Goal: Information Seeking & Learning: Learn about a topic

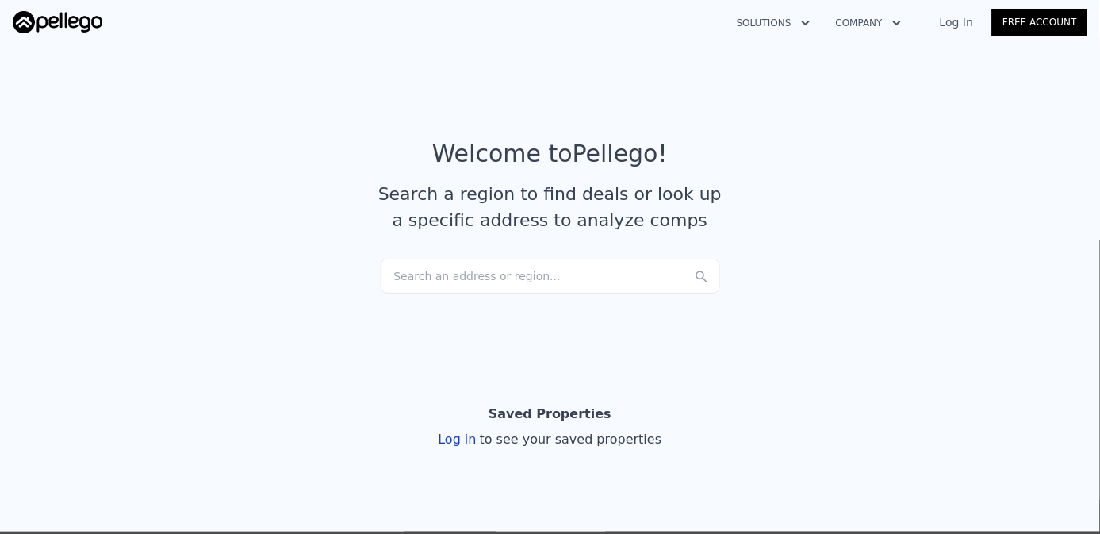
click at [968, 25] on link "Log In" at bounding box center [956, 22] width 71 height 16
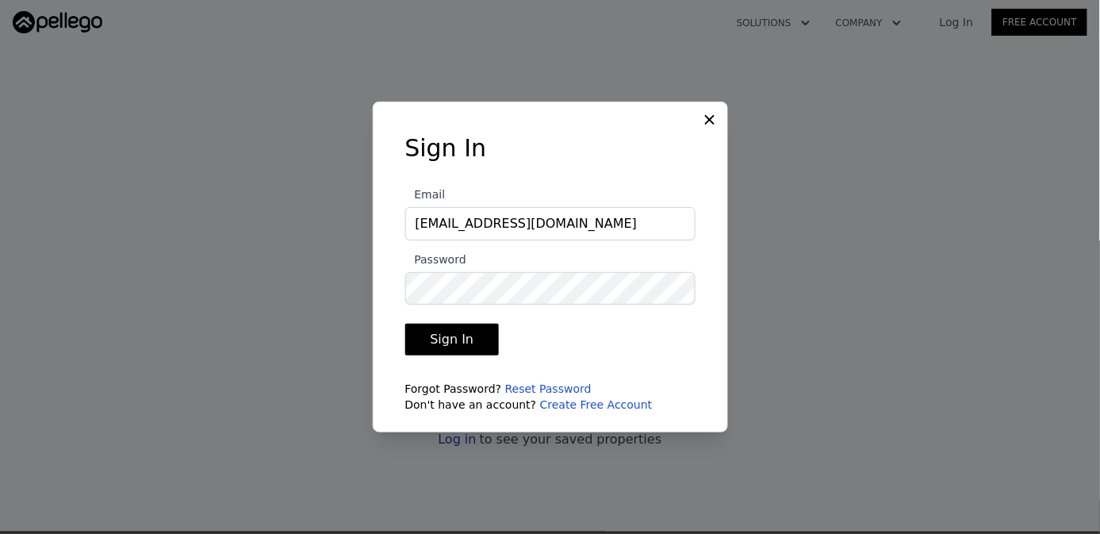
type input "[EMAIL_ADDRESS][DOMAIN_NAME]"
click at [463, 343] on button "Sign In" at bounding box center [452, 340] width 94 height 32
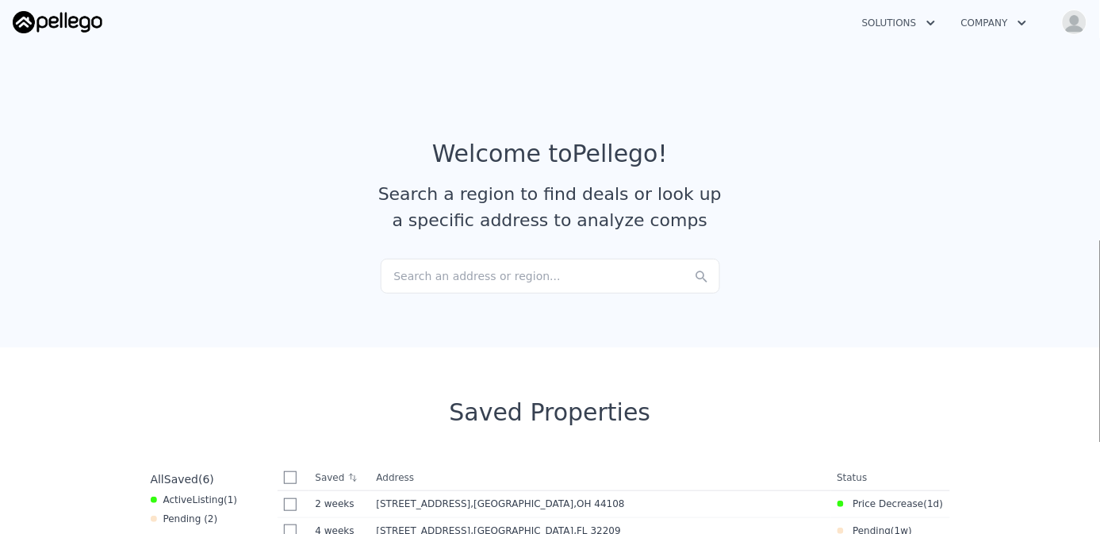
drag, startPoint x: 435, startPoint y: 270, endPoint x: 939, endPoint y: 286, distance: 504.1
click at [939, 286] on section "Welcome to Pellego ! Search a region to find deals or look up a specific addres…" at bounding box center [550, 192] width 1100 height 309
click at [400, 273] on div "Search an address or region..." at bounding box center [551, 276] width 340 height 35
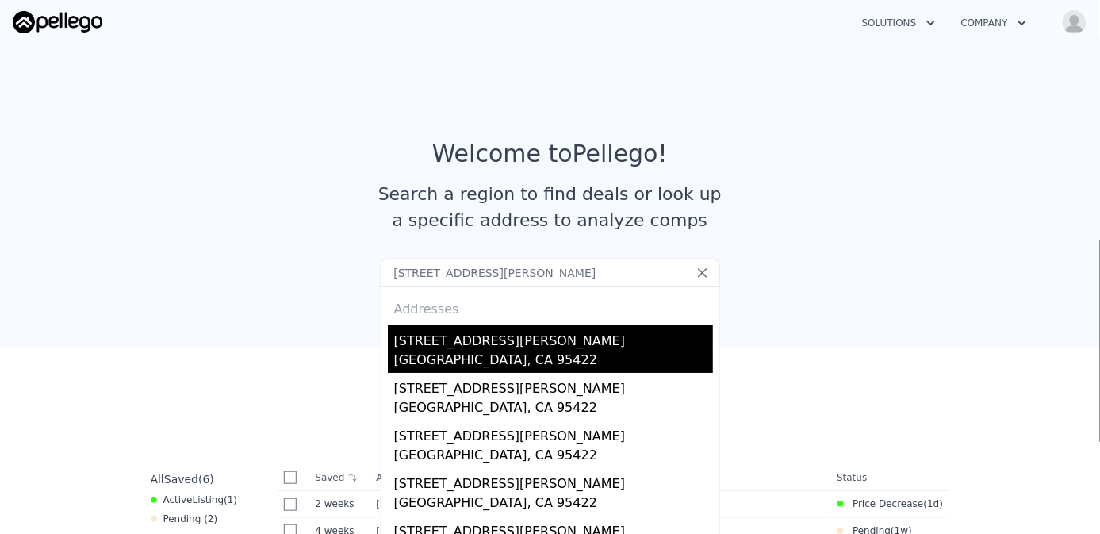
type input "[STREET_ADDRESS][PERSON_NAME]"
click at [451, 351] on div "[GEOGRAPHIC_DATA], CA 95422" at bounding box center [553, 362] width 319 height 22
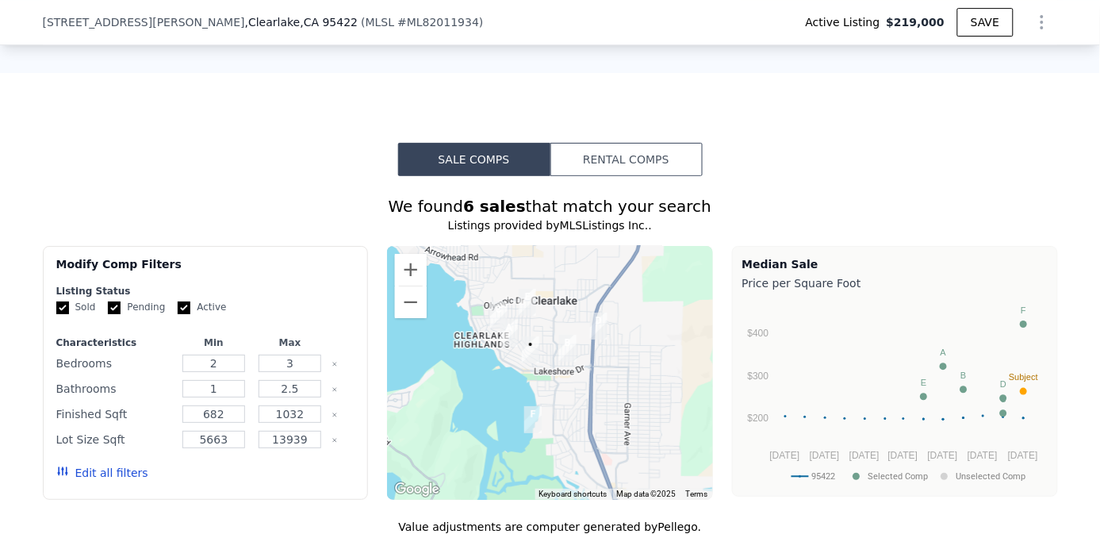
scroll to position [1316, 0]
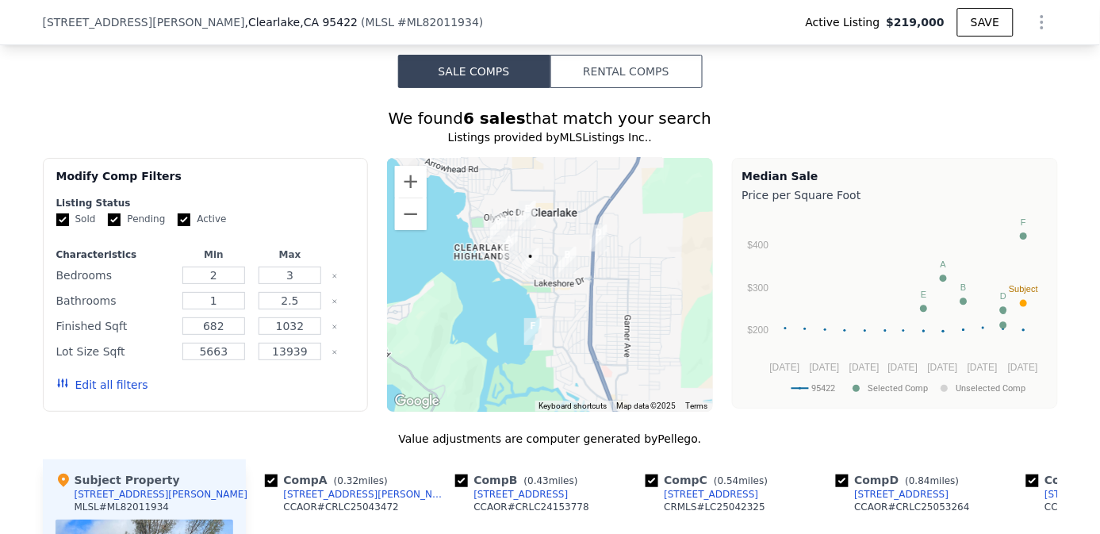
click at [57, 390] on icon "button" at bounding box center [62, 383] width 13 height 13
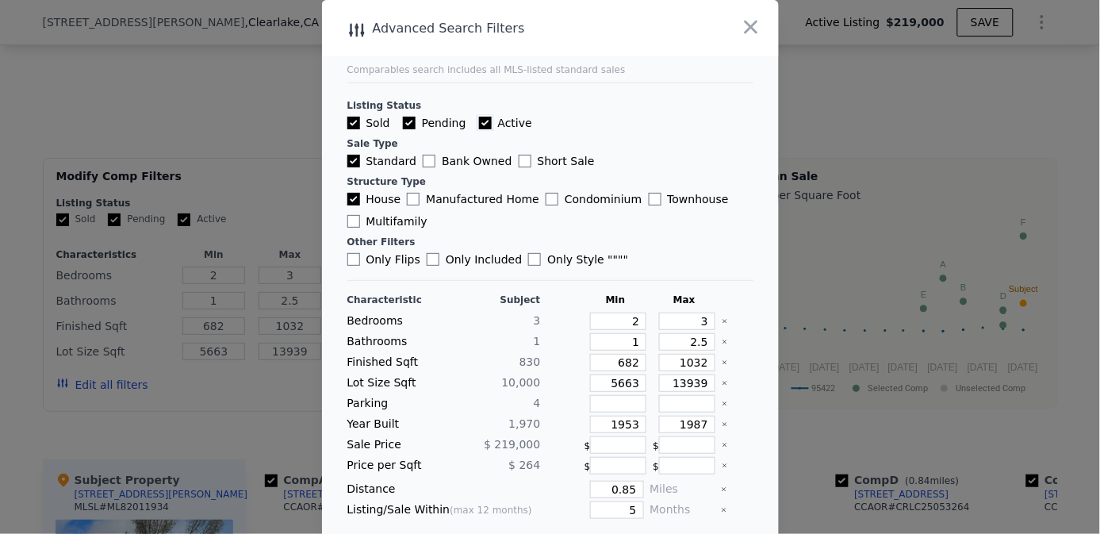
click at [479, 121] on input "Active" at bounding box center [485, 123] width 13 height 13
checkbox input "false"
click at [403, 119] on input "Pending" at bounding box center [409, 123] width 13 height 13
checkbox input "false"
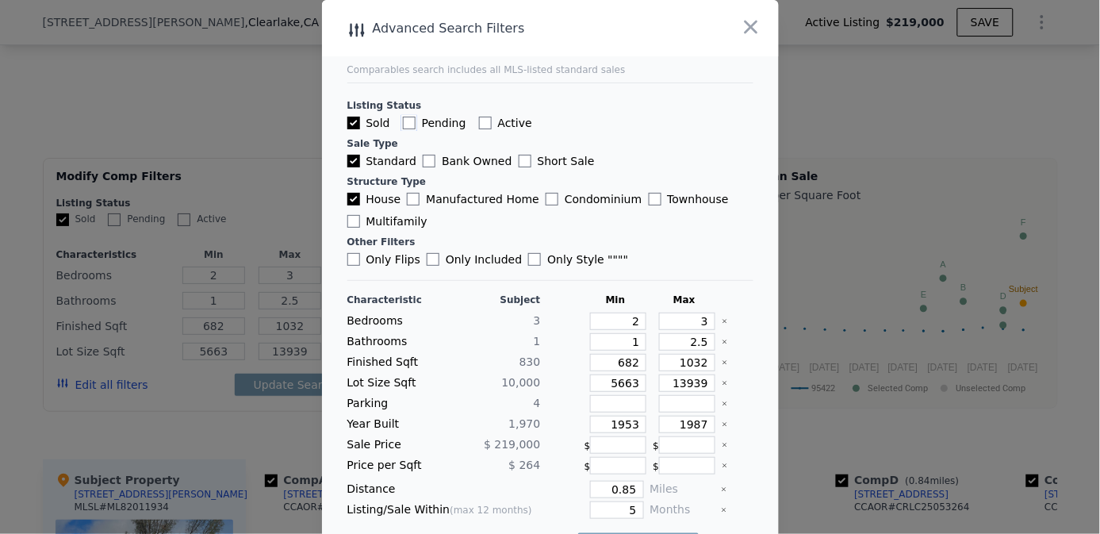
checkbox input "false"
drag, startPoint x: 679, startPoint y: 344, endPoint x: 701, endPoint y: 340, distance: 22.6
click at [701, 340] on div "Bathrooms 1 1 2.5" at bounding box center [551, 341] width 406 height 17
type input "2"
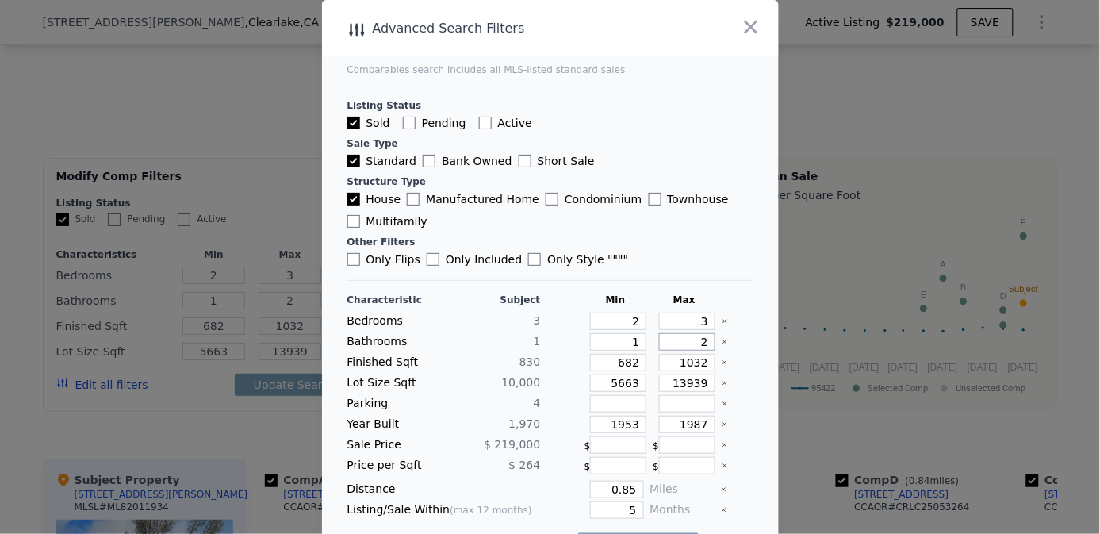
type input "2"
drag, startPoint x: 683, startPoint y: 325, endPoint x: 691, endPoint y: 322, distance: 8.3
click at [691, 322] on input "3" at bounding box center [687, 321] width 56 height 17
drag, startPoint x: 604, startPoint y: 363, endPoint x: 623, endPoint y: 363, distance: 19.0
click at [623, 363] on input "682" at bounding box center [618, 362] width 56 height 17
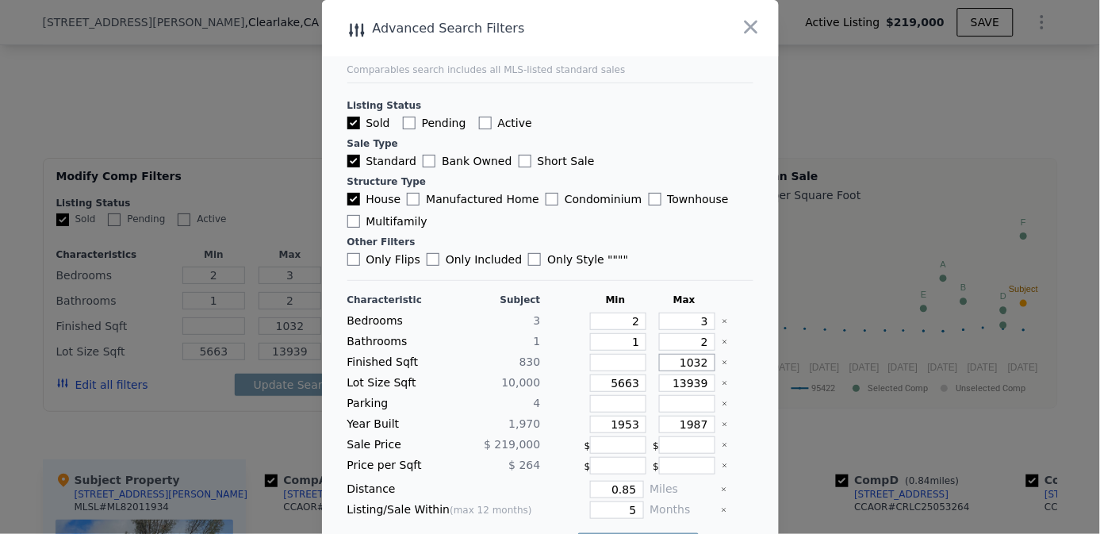
drag, startPoint x: 665, startPoint y: 365, endPoint x: 747, endPoint y: 361, distance: 82.6
click at [747, 361] on main "Comparables search includes all MLS-listed standard sales Listing Status Sold P…" at bounding box center [550, 285] width 457 height 570
type input "1"
type input "11"
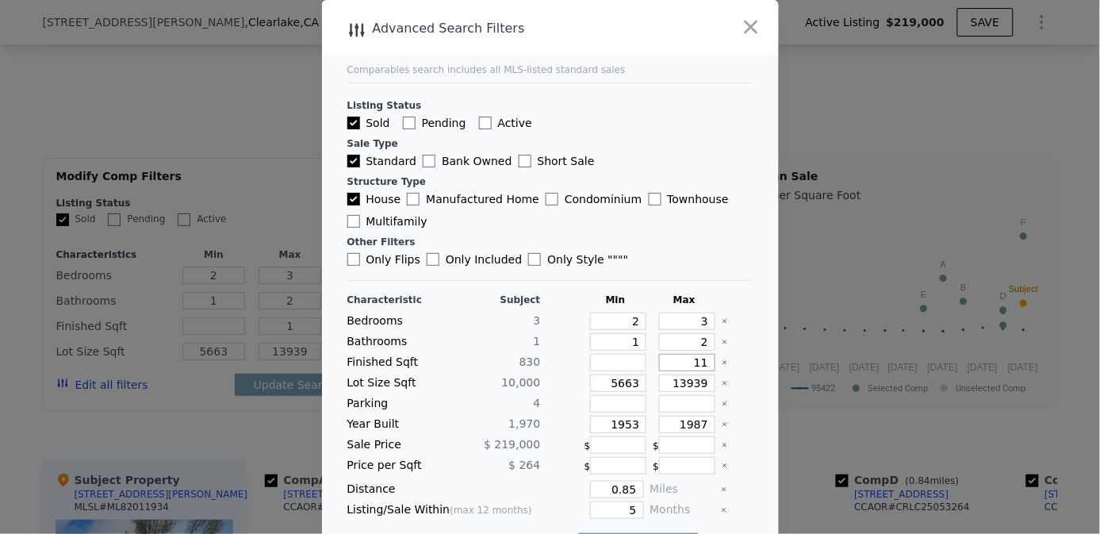
type input "11"
type input "110"
type input "1100"
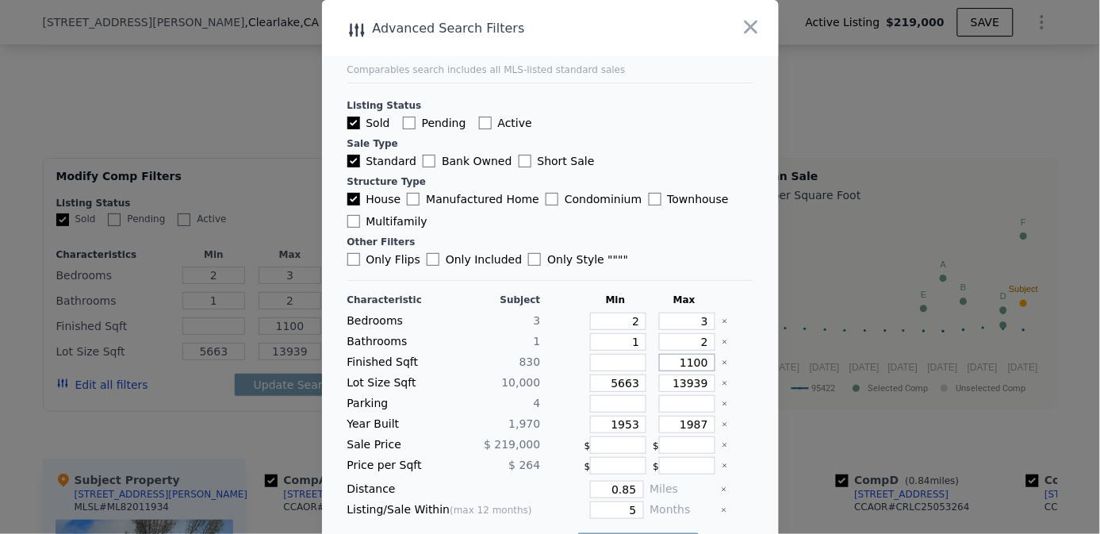
type input "110"
type input "11"
type input "113"
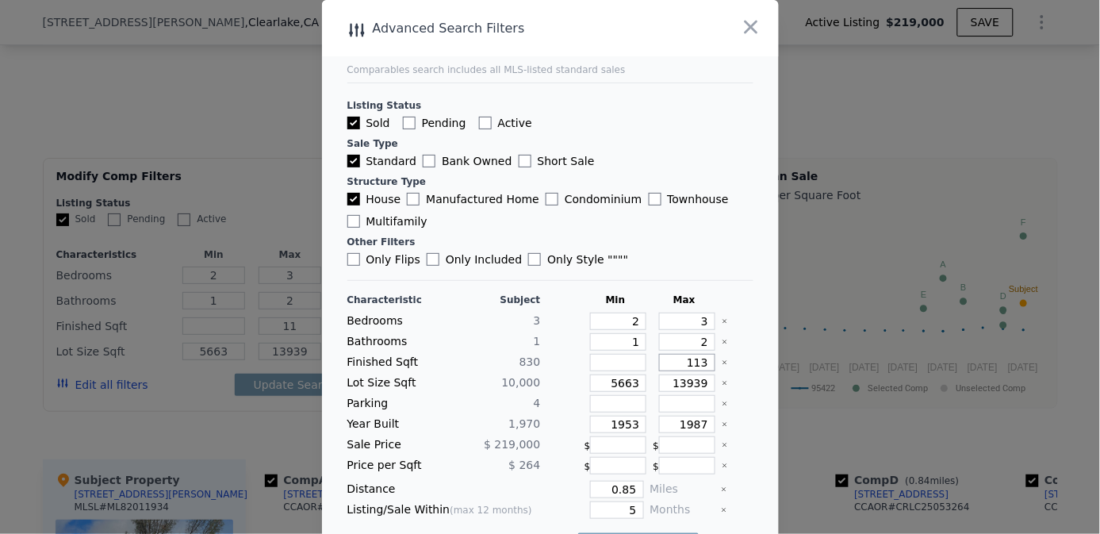
type input "113"
type input "1130"
click at [623, 424] on input "1953" at bounding box center [618, 424] width 56 height 17
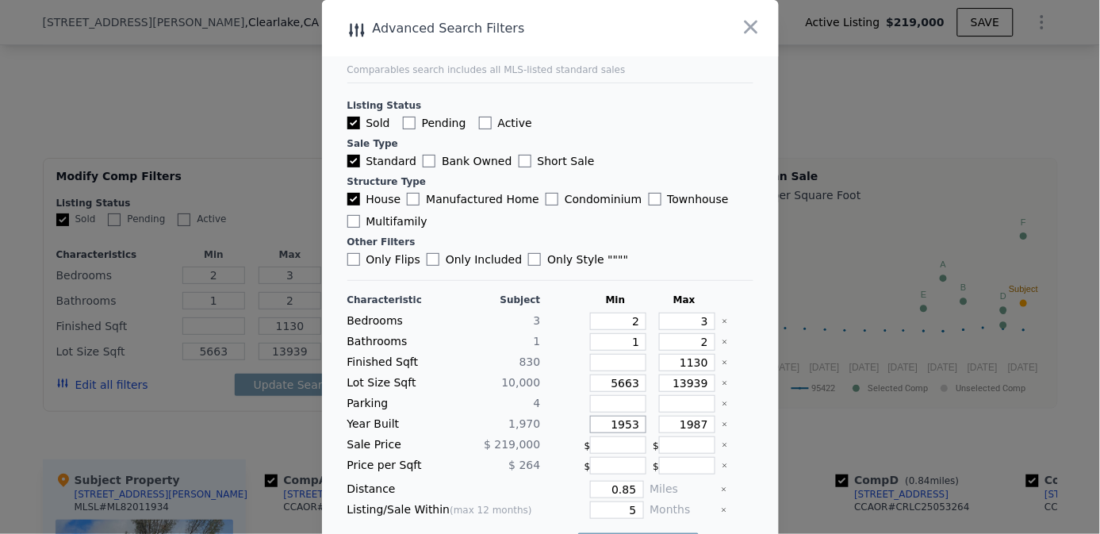
drag, startPoint x: 623, startPoint y: 424, endPoint x: 588, endPoint y: 423, distance: 34.9
click at [590, 423] on input "1953" at bounding box center [618, 424] width 56 height 17
drag, startPoint x: 601, startPoint y: 490, endPoint x: 673, endPoint y: 484, distance: 72.5
click at [673, 484] on div "Distance 0.85 Miles" at bounding box center [551, 489] width 406 height 17
type input "1"
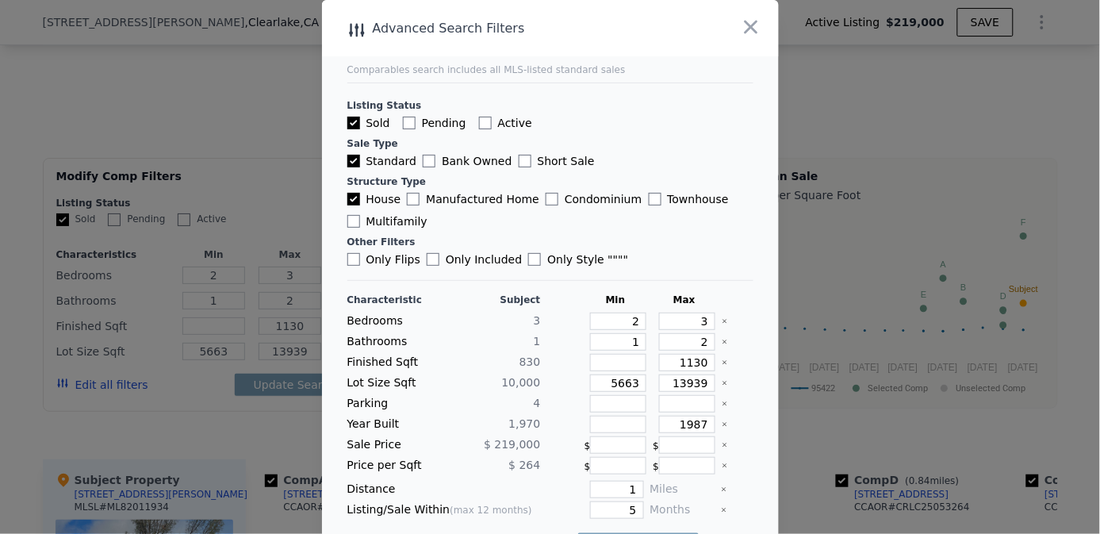
click at [733, 436] on div at bounding box center [737, 444] width 31 height 17
drag, startPoint x: 615, startPoint y: 505, endPoint x: 698, endPoint y: 507, distance: 83.3
click at [698, 507] on div "Listing/Sale Within (max 12 months) 5 Months" at bounding box center [551, 509] width 406 height 17
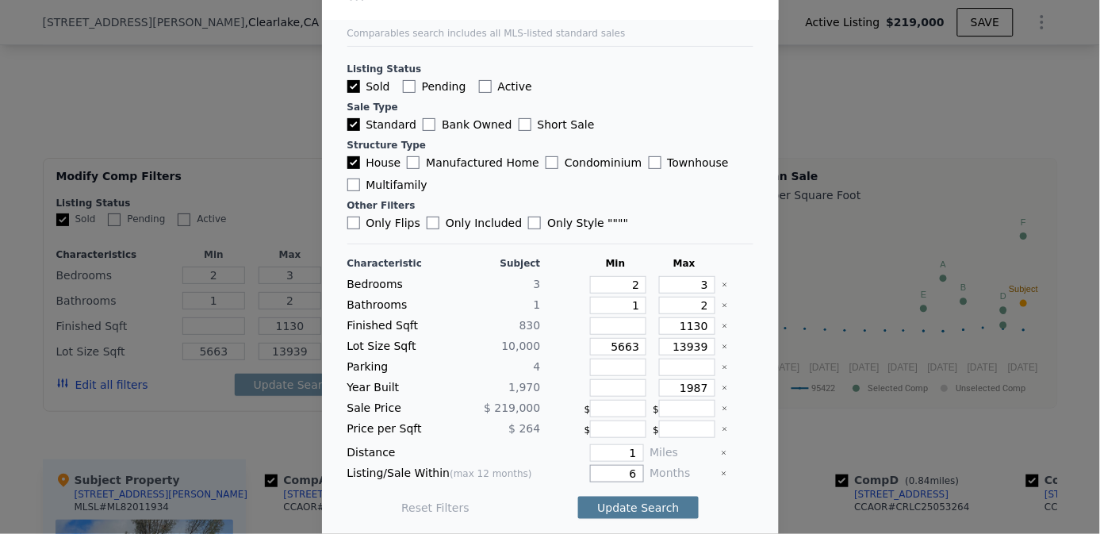
type input "6"
click at [630, 497] on button "Update Search" at bounding box center [638, 508] width 120 height 22
checkbox input "false"
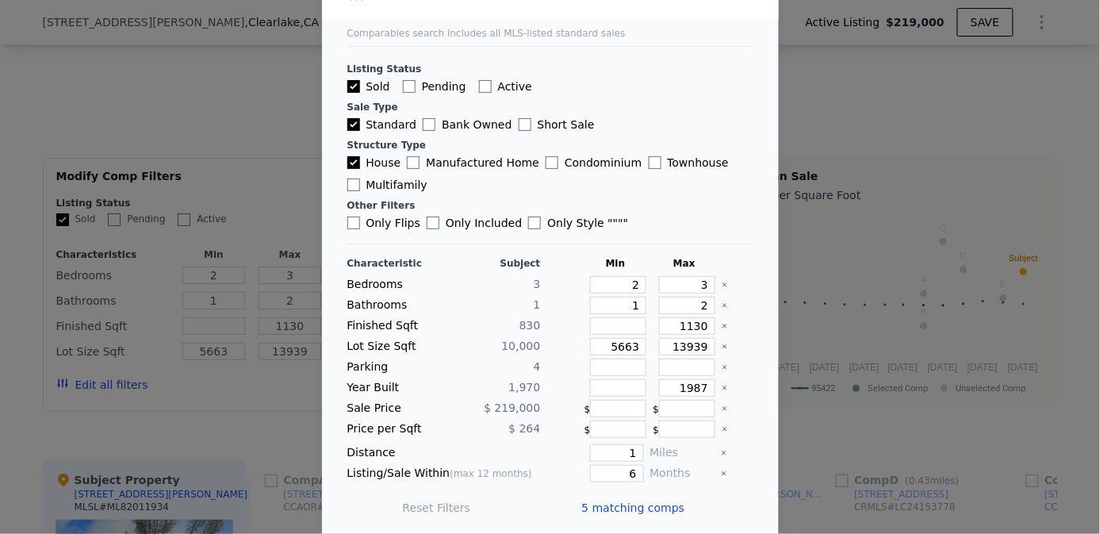
click at [622, 500] on span "5 matching comps" at bounding box center [633, 508] width 103 height 16
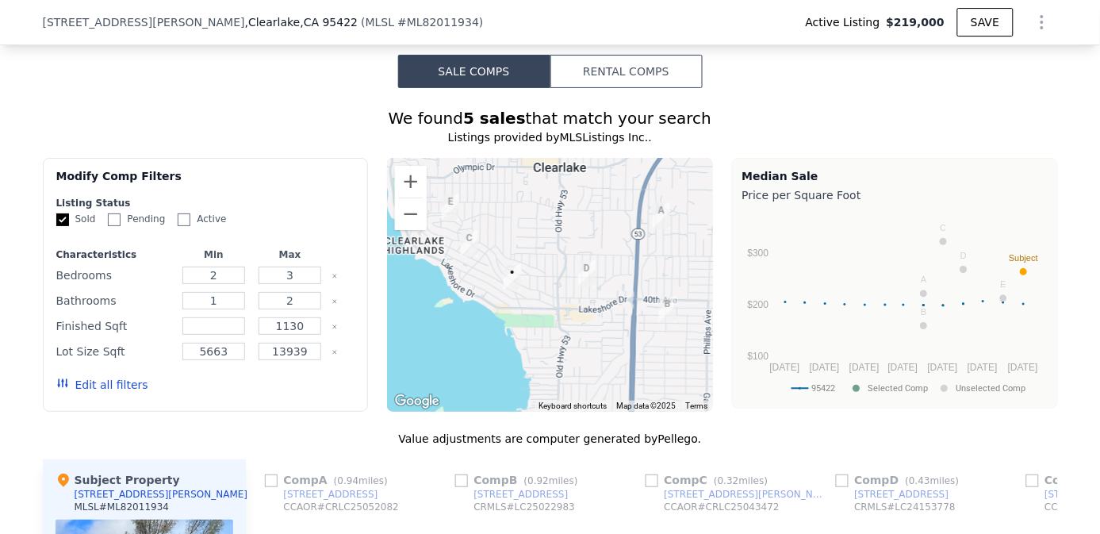
drag, startPoint x: 424, startPoint y: 352, endPoint x: 427, endPoint y: 337, distance: 15.3
click at [434, 338] on div at bounding box center [550, 285] width 326 height 254
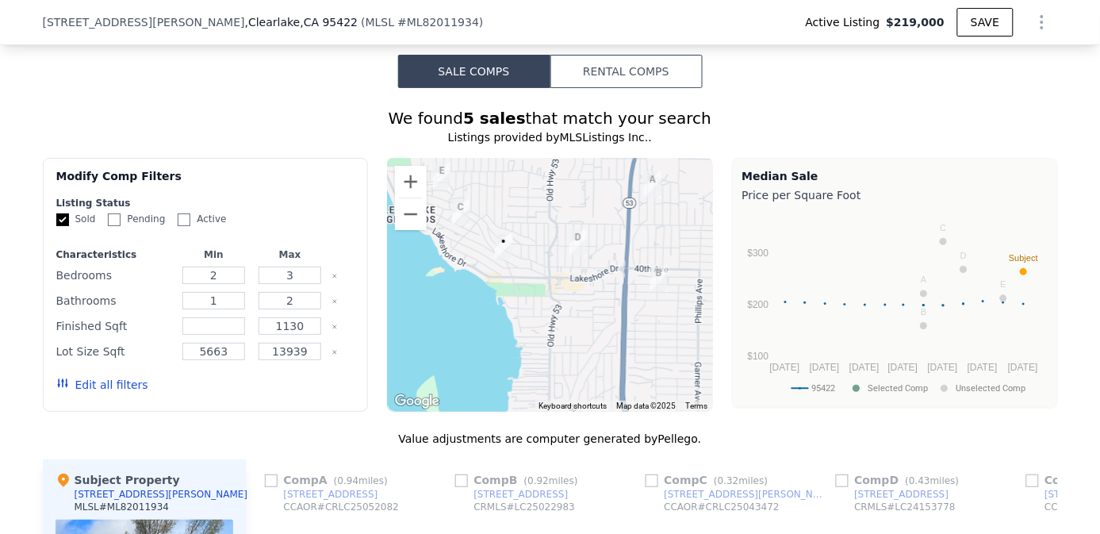
drag, startPoint x: 462, startPoint y: 398, endPoint x: 454, endPoint y: 367, distance: 32.7
click at [454, 367] on div at bounding box center [550, 285] width 326 height 254
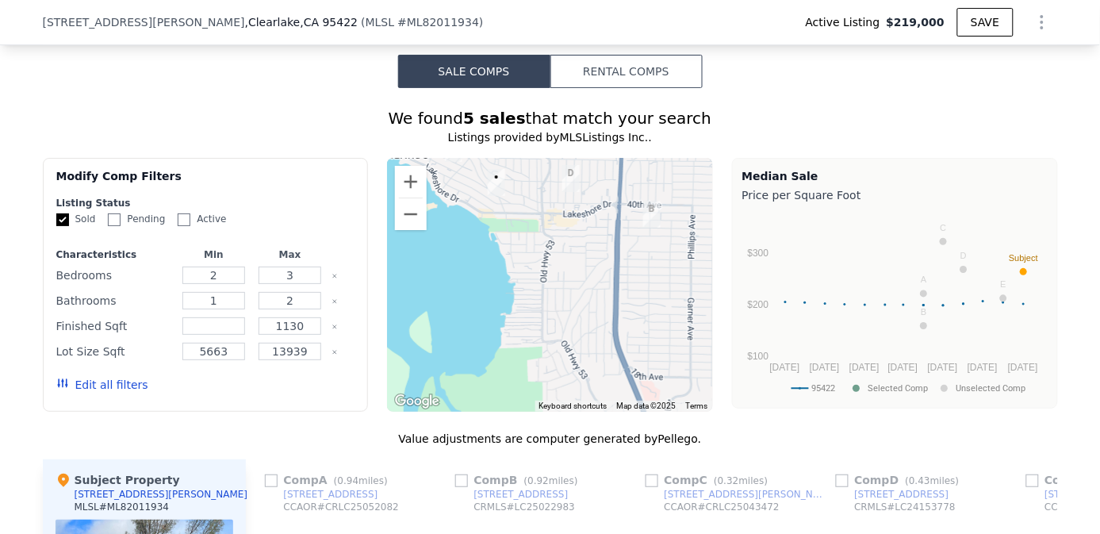
drag, startPoint x: 444, startPoint y: 378, endPoint x: 437, endPoint y: 313, distance: 64.7
click at [437, 313] on div at bounding box center [550, 285] width 326 height 254
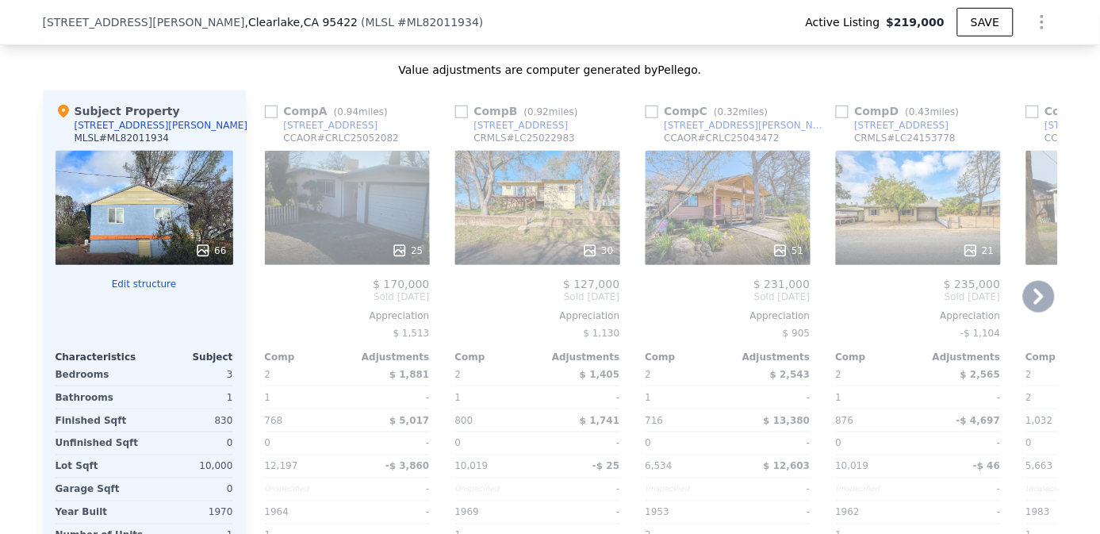
scroll to position [1669, 0]
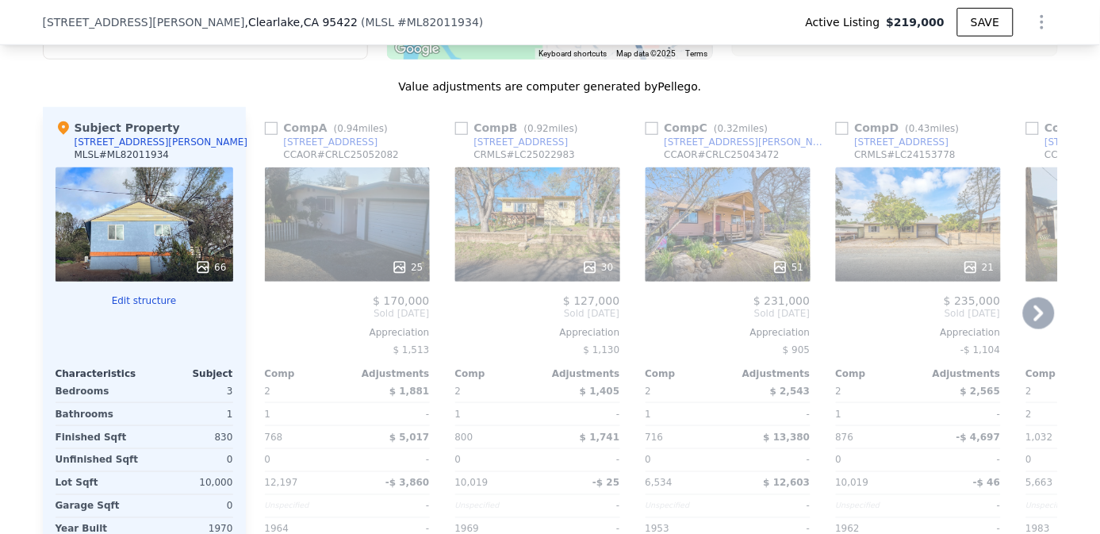
click at [1035, 321] on icon at bounding box center [1040, 313] width 10 height 16
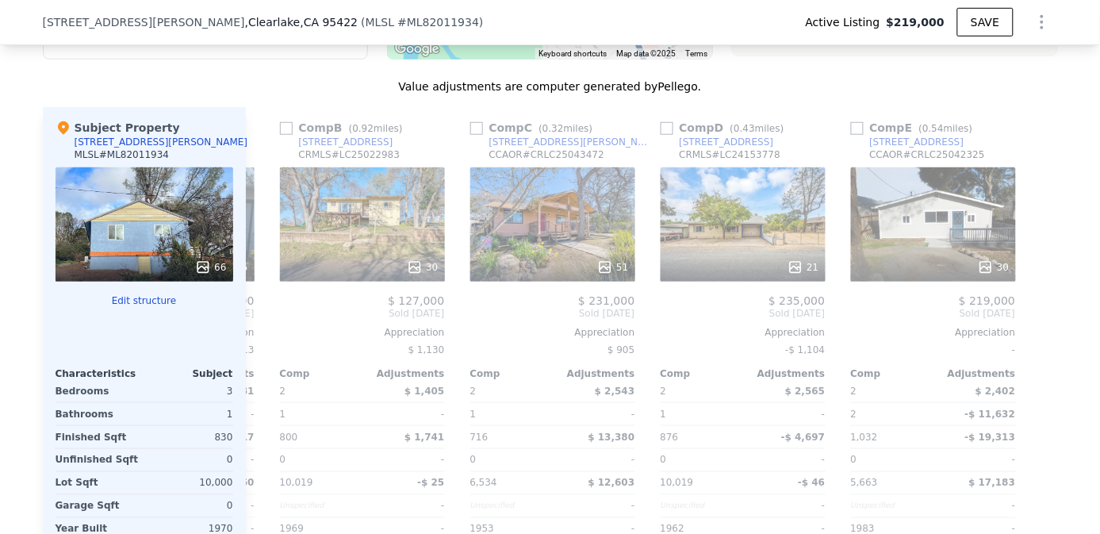
scroll to position [0, 177]
click at [263, 313] on icon at bounding box center [265, 314] width 32 height 32
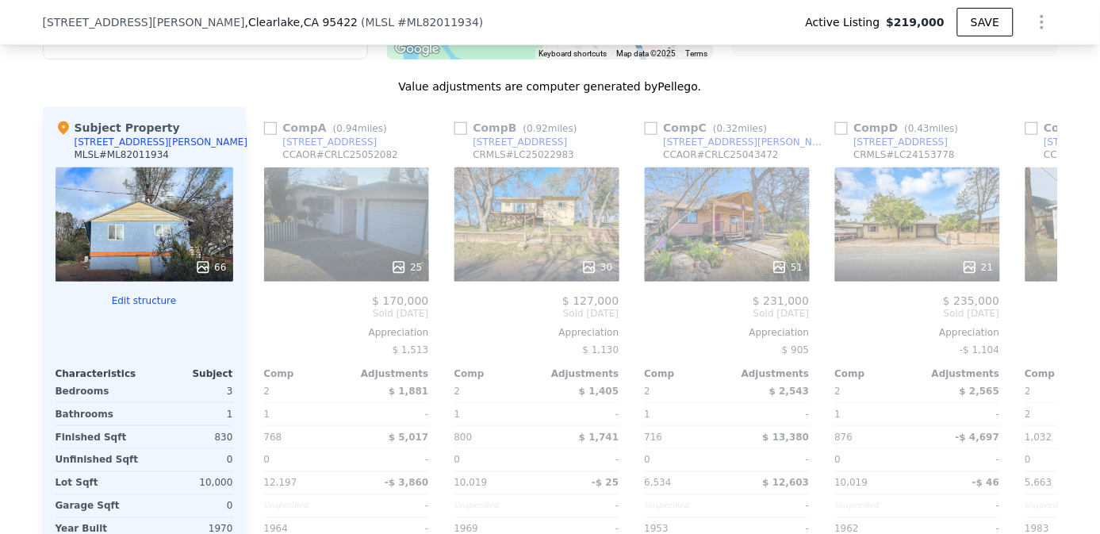
scroll to position [0, 0]
click at [1039, 320] on icon at bounding box center [1040, 314] width 32 height 32
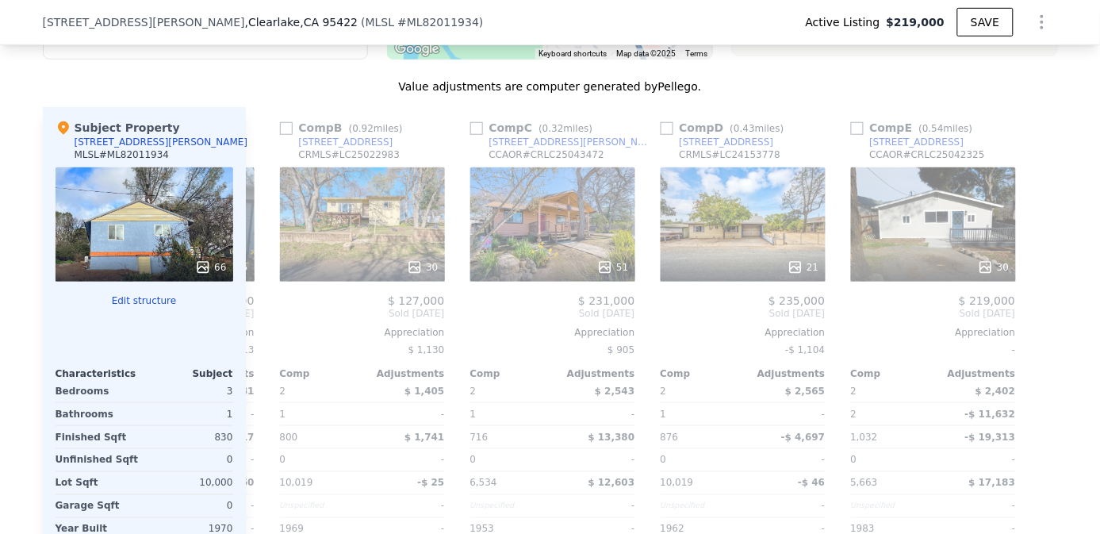
scroll to position [0, 177]
click at [266, 318] on icon at bounding box center [265, 314] width 32 height 32
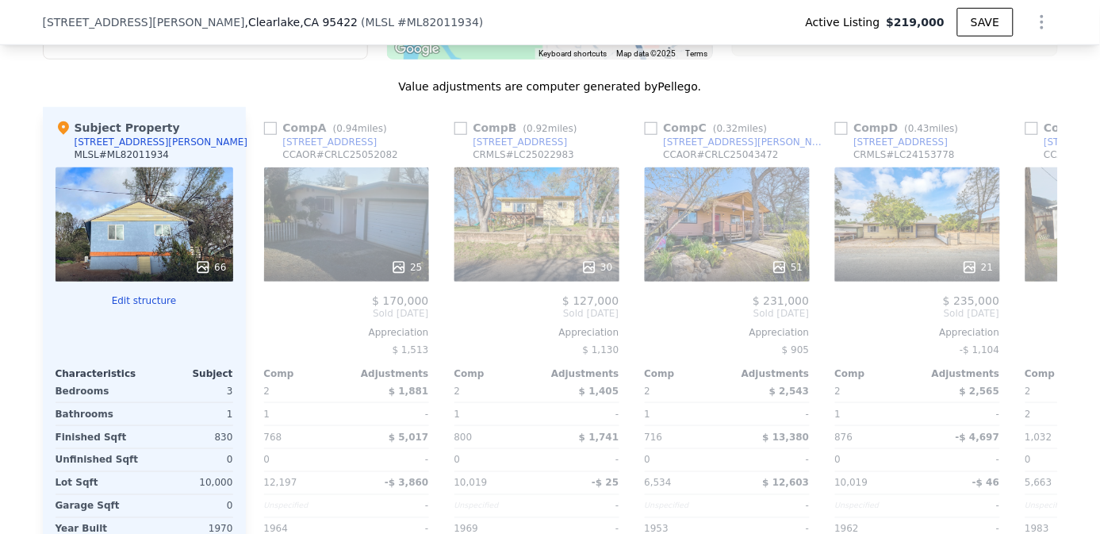
scroll to position [0, 0]
click at [265, 318] on span "Sold [DATE]" at bounding box center [347, 313] width 165 height 13
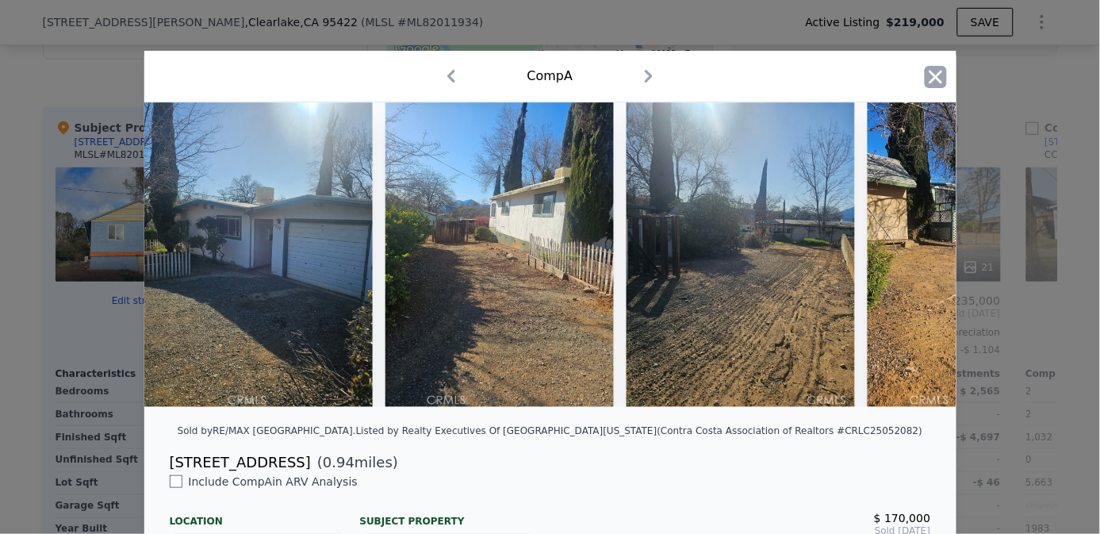
click at [931, 78] on icon "button" at bounding box center [935, 76] width 13 height 13
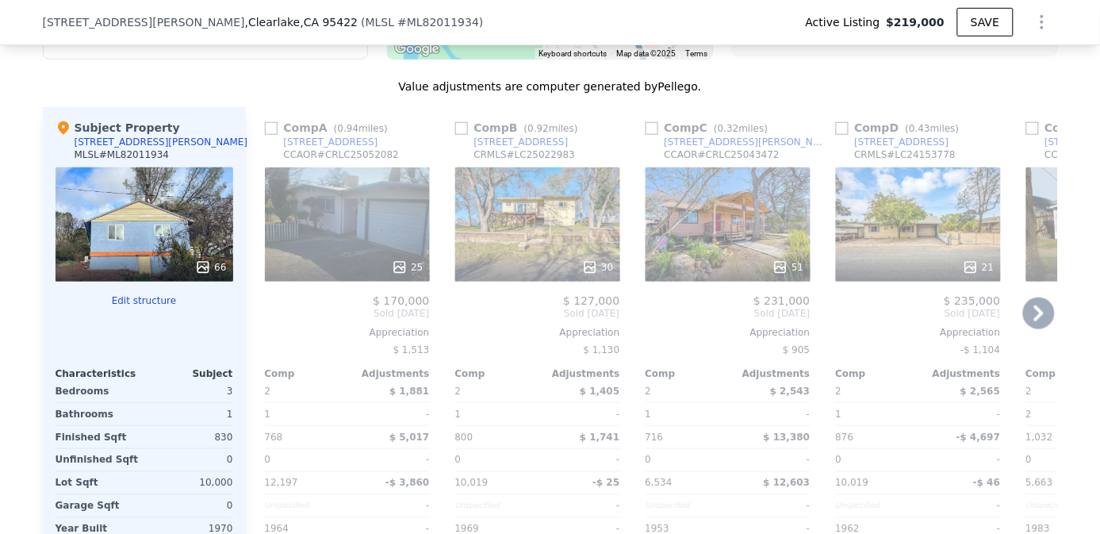
click at [1035, 316] on icon at bounding box center [1040, 313] width 10 height 16
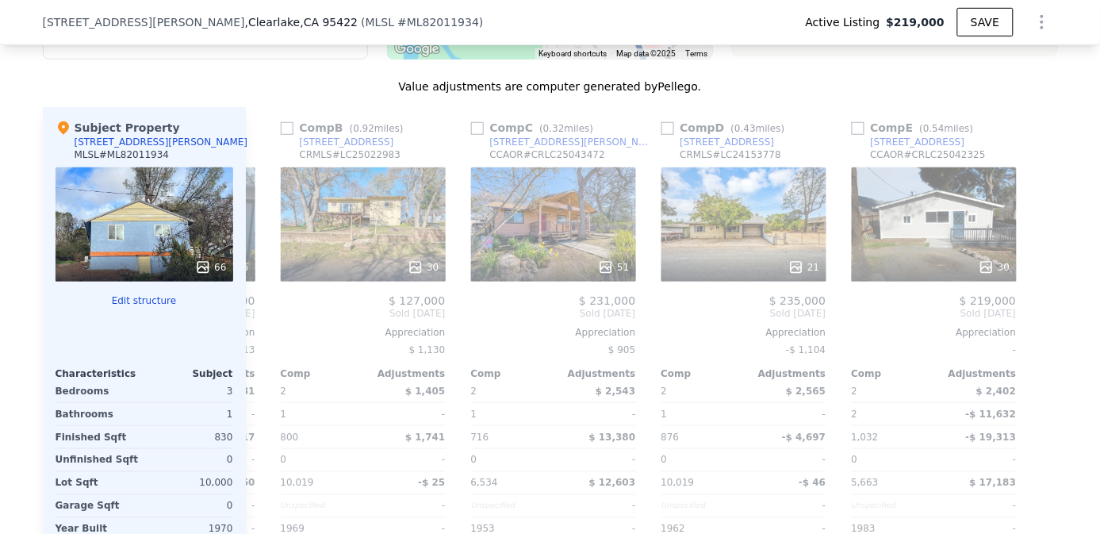
scroll to position [0, 177]
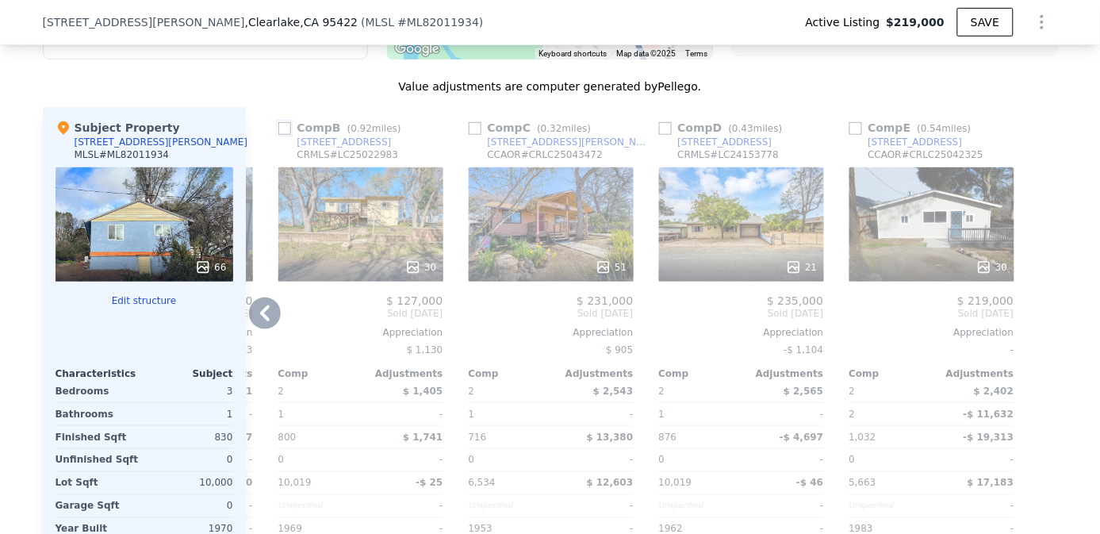
click at [278, 135] on input "checkbox" at bounding box center [284, 128] width 13 height 13
checkbox input "true"
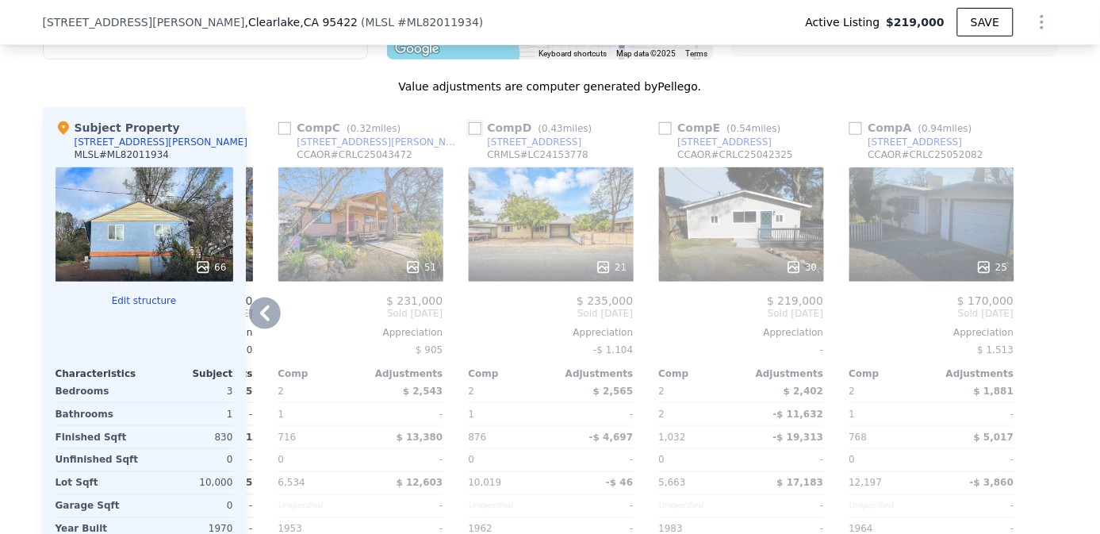
click at [469, 133] on input "checkbox" at bounding box center [475, 128] width 13 height 13
checkbox input "true"
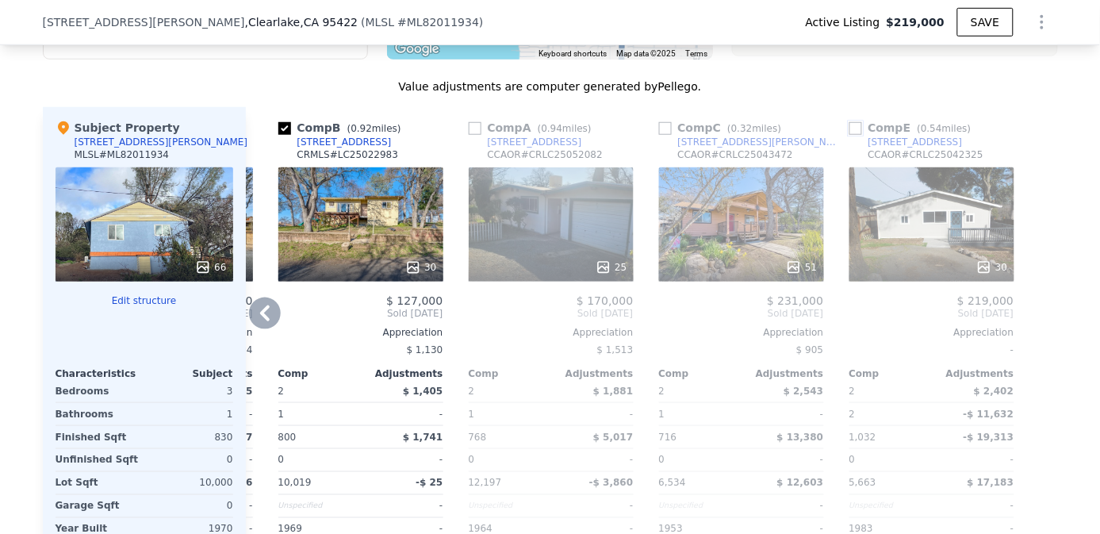
click at [850, 134] on input "checkbox" at bounding box center [856, 128] width 13 height 13
checkbox input "true"
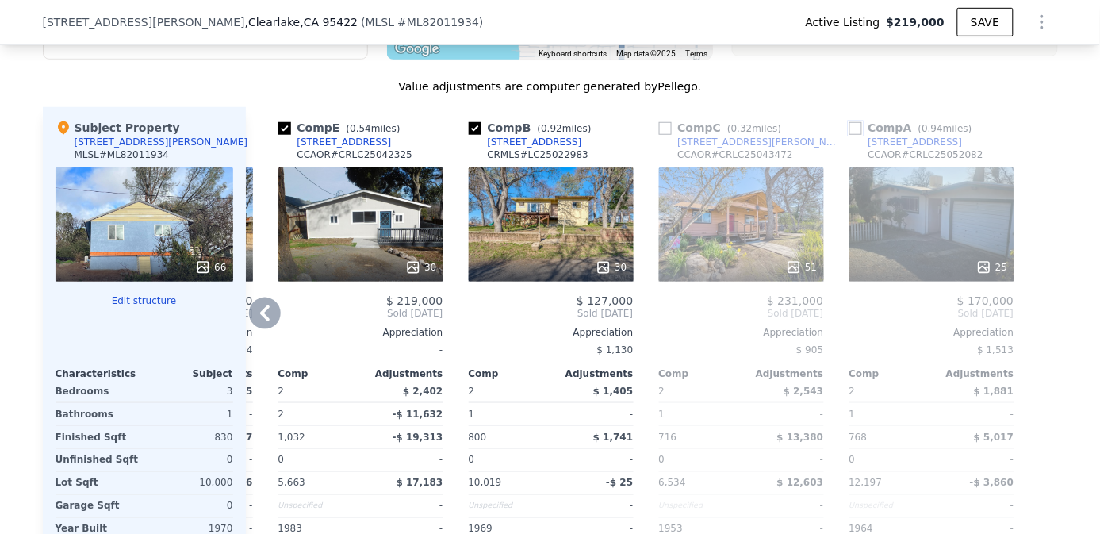
click at [850, 132] on input "checkbox" at bounding box center [856, 128] width 13 height 13
checkbox input "true"
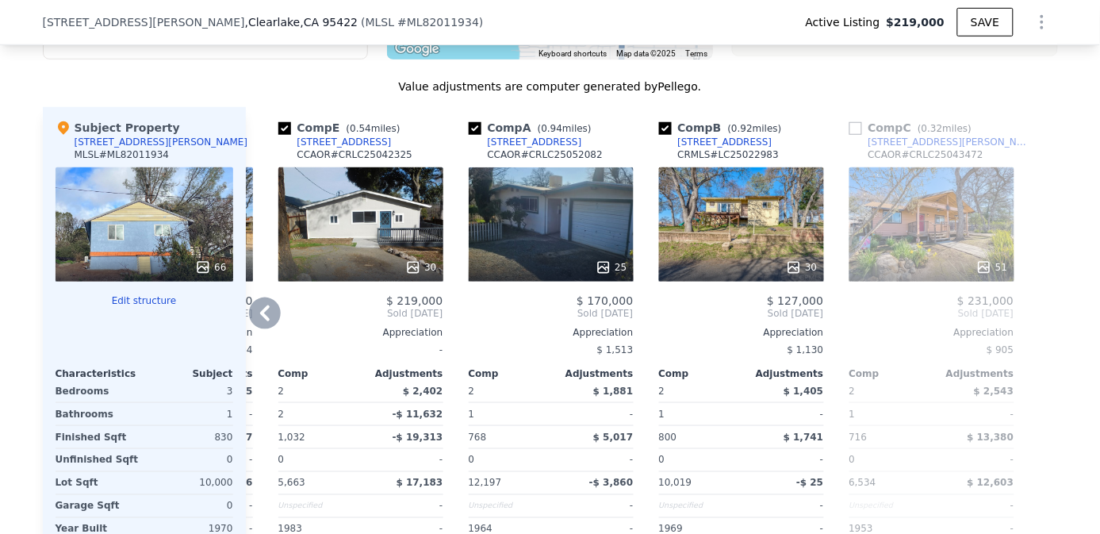
click at [261, 313] on icon at bounding box center [265, 314] width 32 height 32
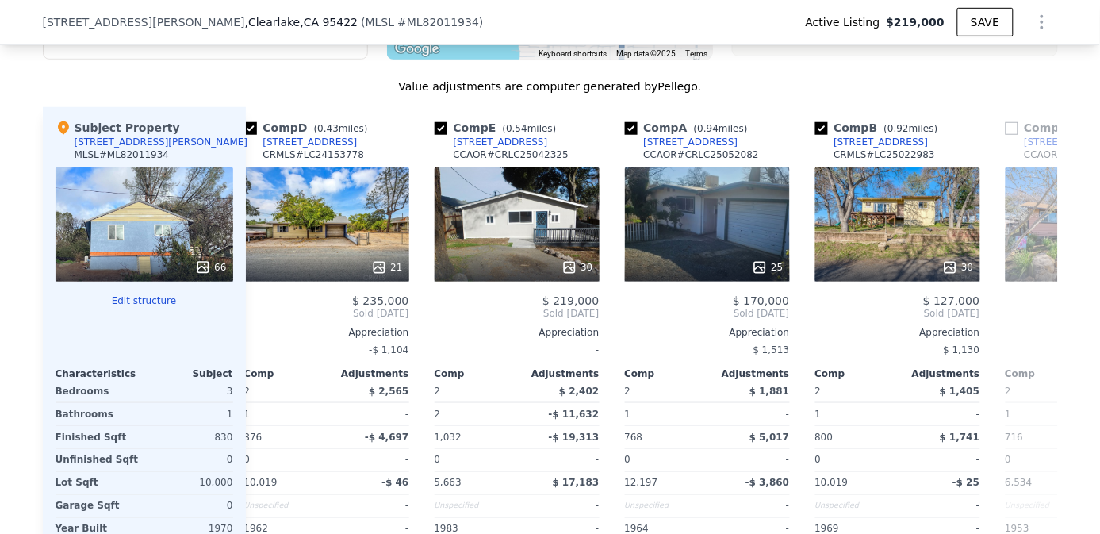
scroll to position [0, 0]
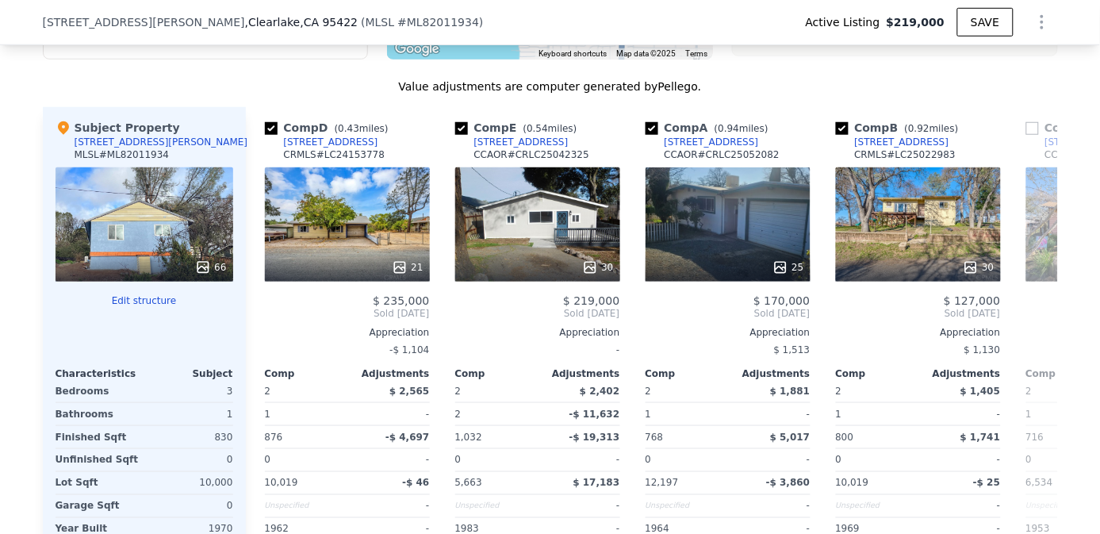
click at [265, 307] on div "$ 235,000" at bounding box center [347, 300] width 165 height 13
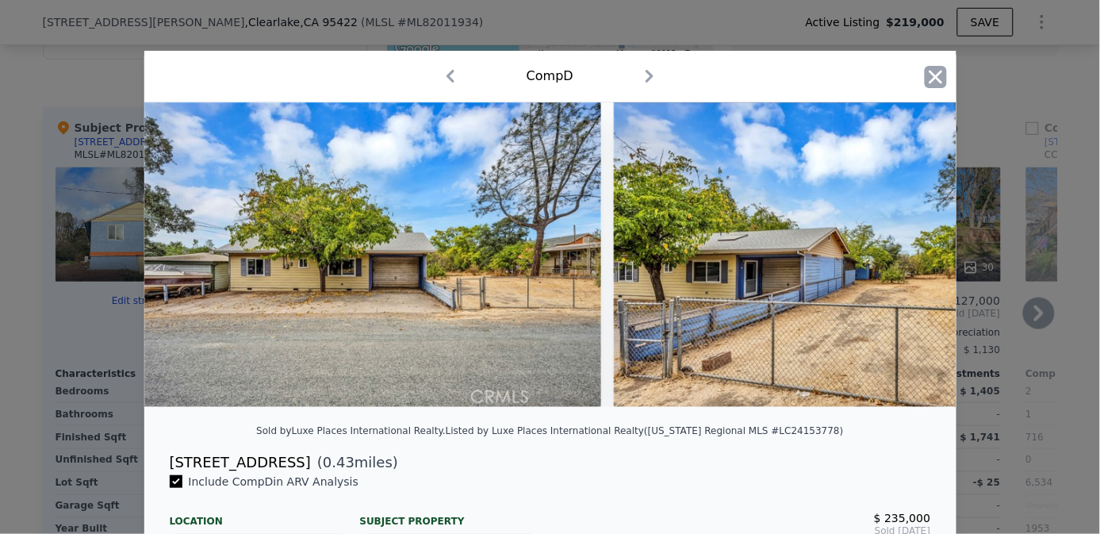
click at [929, 78] on icon "button" at bounding box center [935, 76] width 13 height 13
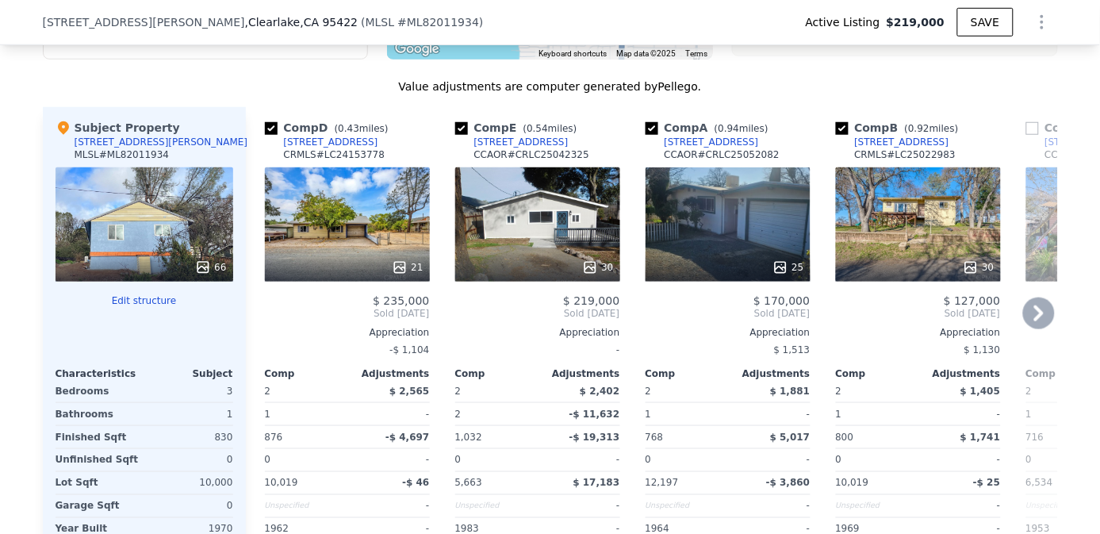
click at [1035, 321] on icon at bounding box center [1040, 313] width 10 height 16
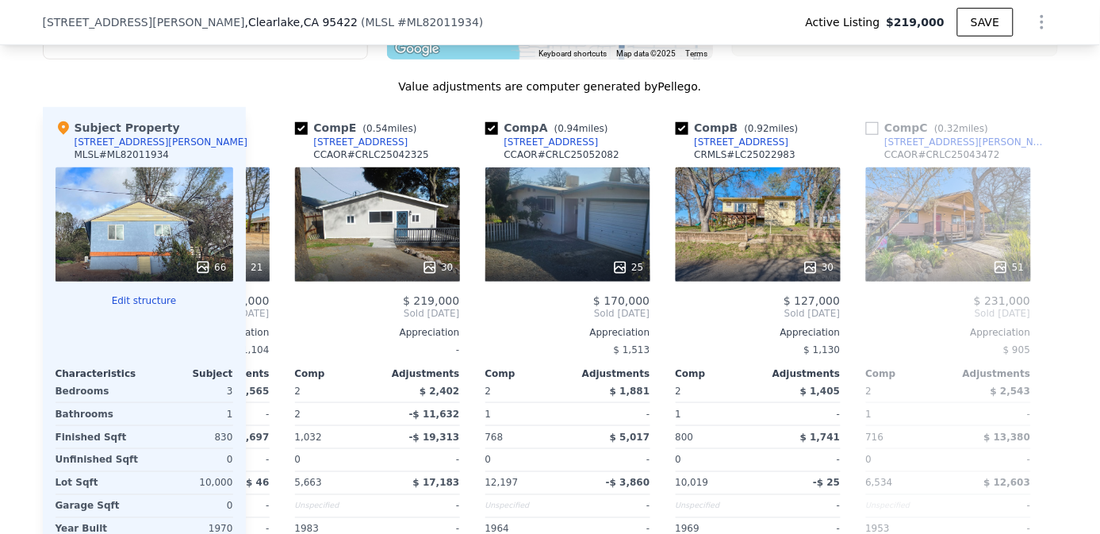
scroll to position [0, 177]
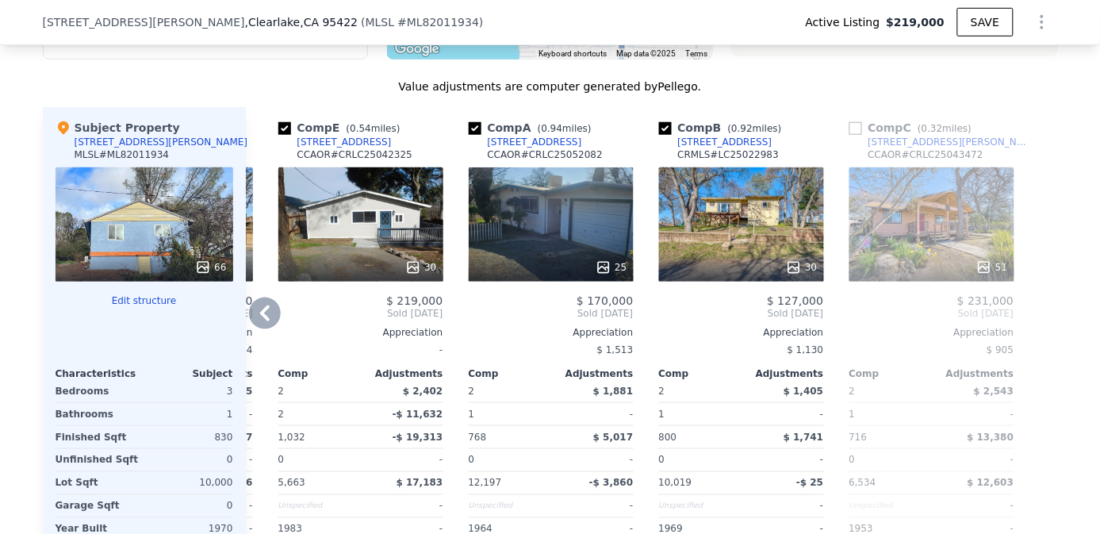
click at [260, 321] on icon at bounding box center [265, 313] width 10 height 16
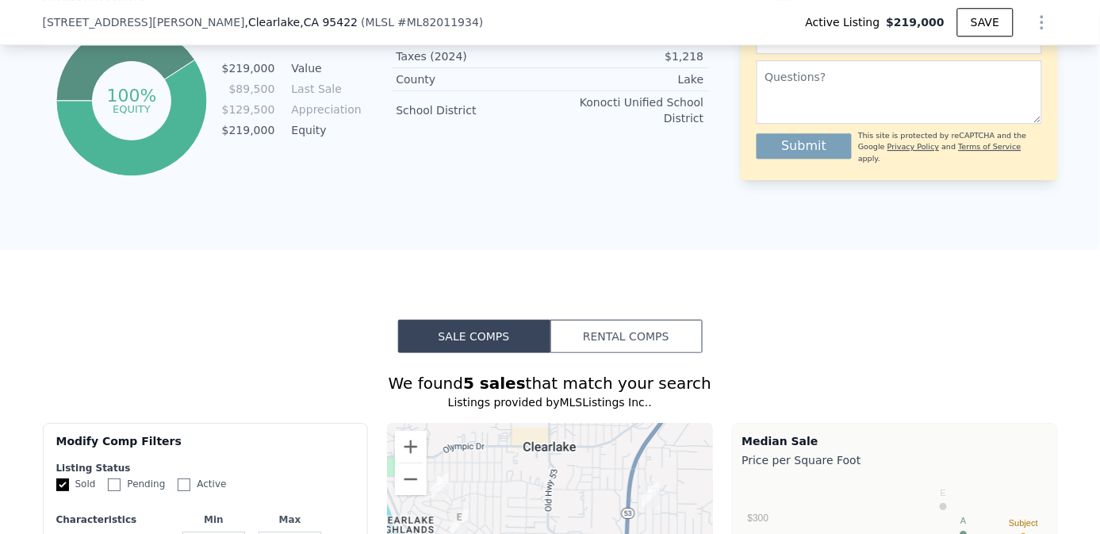
scroll to position [787, 0]
